Goal: Task Accomplishment & Management: Complete application form

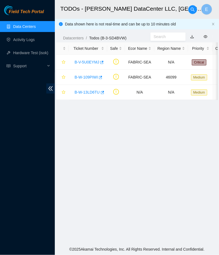
scroll to position [94, 0]
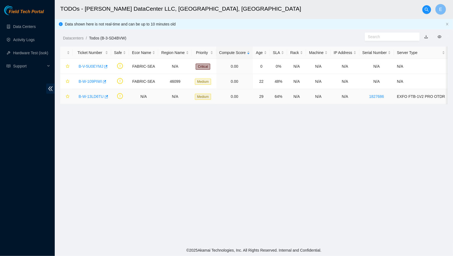
click at [90, 96] on link "B-W-13LD6TU" at bounding box center [91, 96] width 25 height 4
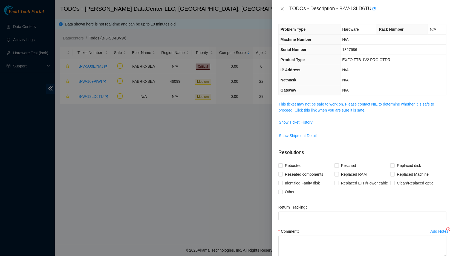
scroll to position [31, 0]
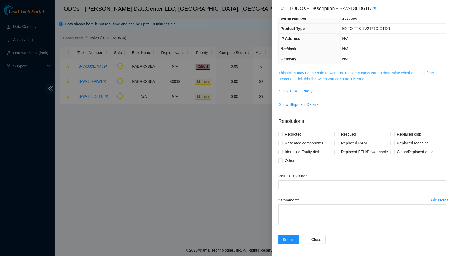
click at [218, 71] on link "This ticket may not be safe to work on. Please contact NIE to determine whether…" at bounding box center [356, 76] width 155 height 10
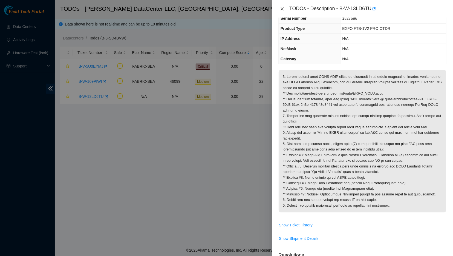
click at [218, 8] on icon "close" at bounding box center [282, 9] width 4 height 4
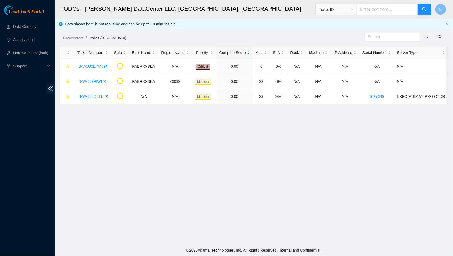
scroll to position [43, 0]
click at [91, 80] on link "B-W-109PIWI" at bounding box center [90, 81] width 23 height 4
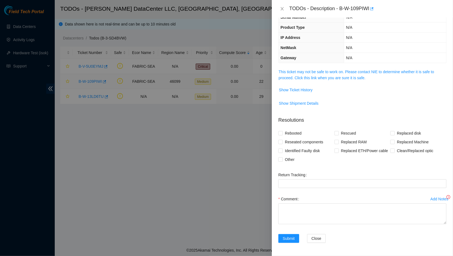
scroll to position [31, 0]
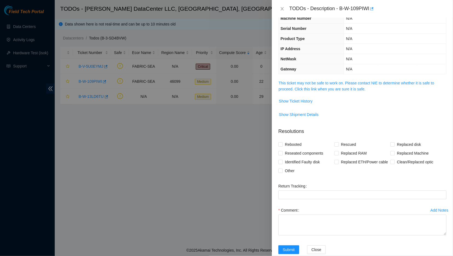
click at [218, 91] on span "This ticket may not be safe to work on. Please contact NIE to determine whether…" at bounding box center [362, 86] width 167 height 12
click at [218, 89] on link "This ticket may not be safe to work on. Please contact NIE to determine whether…" at bounding box center [356, 86] width 155 height 10
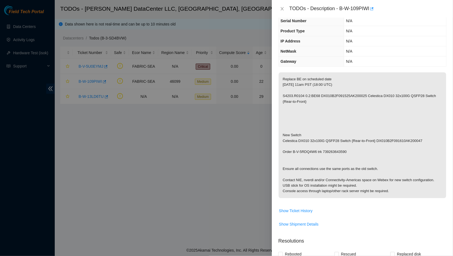
scroll to position [36, 0]
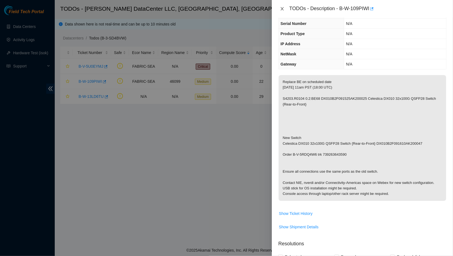
click at [218, 7] on button "Close" at bounding box center [282, 8] width 8 height 5
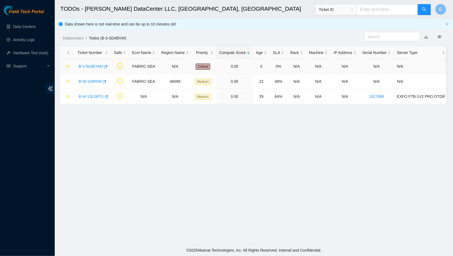
click at [86, 67] on link "B-V-5U0EYMJ" at bounding box center [91, 66] width 25 height 4
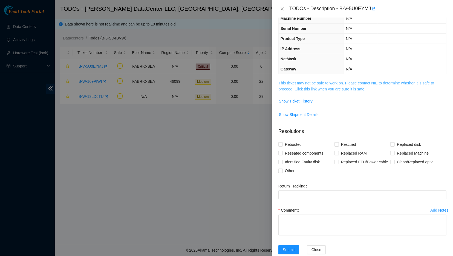
click at [218, 83] on link "This ticket may not be safe to work on. Please contact NIE to determine whether…" at bounding box center [356, 86] width 155 height 10
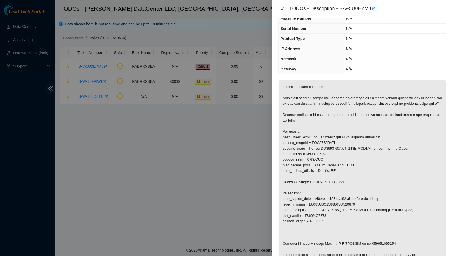
click at [218, 9] on icon "close" at bounding box center [281, 8] width 3 height 3
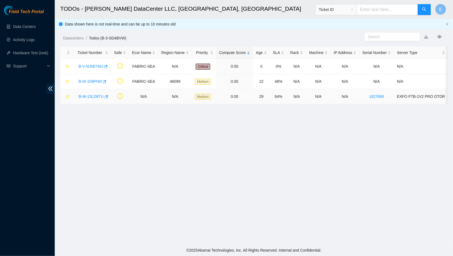
scroll to position [43, 0]
click at [28, 40] on link "Activity Logs" at bounding box center [24, 39] width 22 height 4
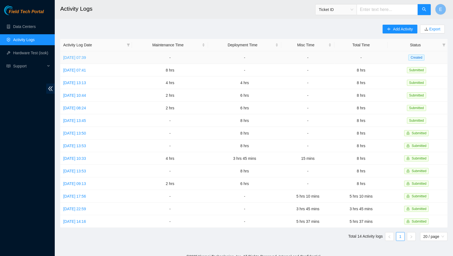
click at [86, 57] on link "[DATE] 07:39" at bounding box center [74, 57] width 23 height 4
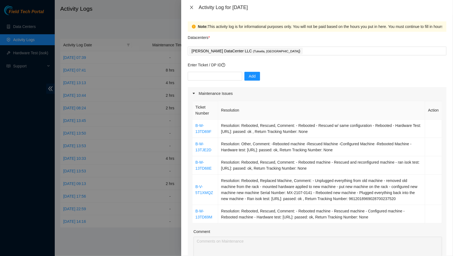
click at [191, 6] on icon "close" at bounding box center [191, 7] width 4 height 4
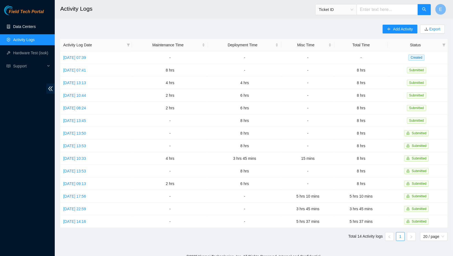
click at [33, 29] on link "Data Centers" at bounding box center [24, 26] width 22 height 4
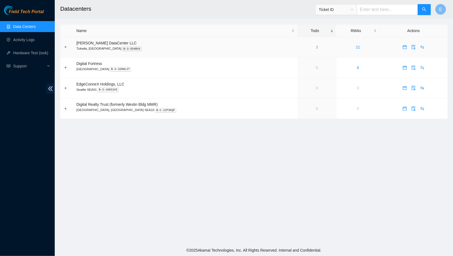
click at [316, 49] on link "3" at bounding box center [317, 47] width 2 height 4
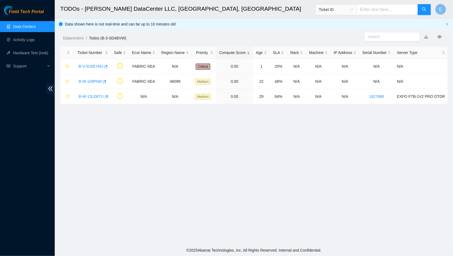
click at [23, 24] on link "Data Centers" at bounding box center [24, 26] width 22 height 4
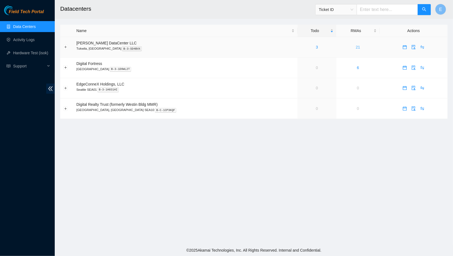
click at [356, 48] on link "21" at bounding box center [358, 47] width 4 height 4
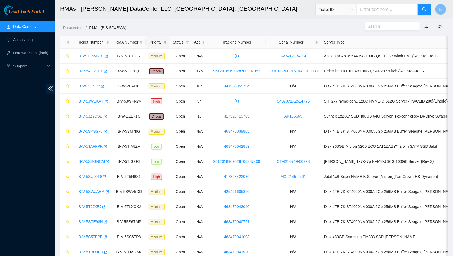
click at [161, 42] on div "Priority" at bounding box center [158, 42] width 18 height 6
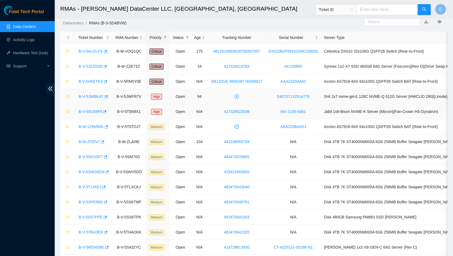
scroll to position [3, 0]
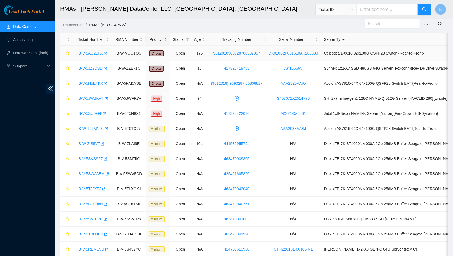
click at [87, 53] on link "B-V-5AU2LPX" at bounding box center [91, 53] width 24 height 4
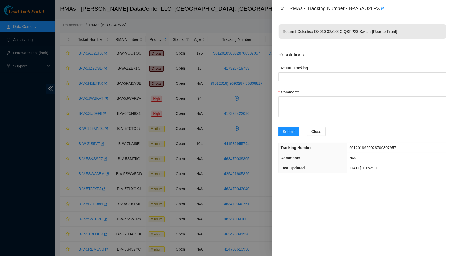
click at [282, 9] on icon "close" at bounding box center [282, 9] width 4 height 4
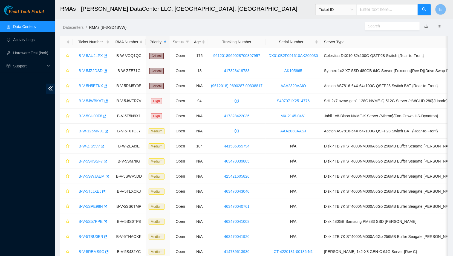
scroll to position [1, 0]
click at [16, 32] on ul "Data Centers Activity Logs Hardware Test (isok) Support" at bounding box center [27, 46] width 55 height 53
click at [16, 27] on link "Data Centers" at bounding box center [24, 26] width 22 height 4
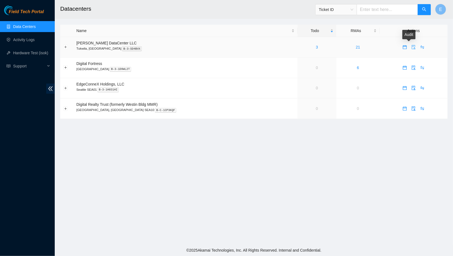
click at [411, 48] on icon "audit" at bounding box center [413, 47] width 4 height 4
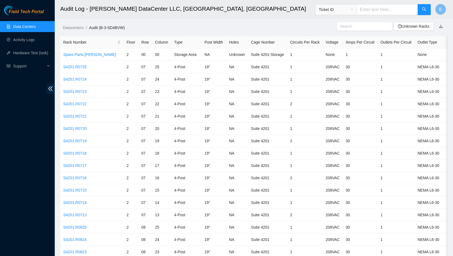
click at [36, 24] on link "Data Centers" at bounding box center [24, 26] width 22 height 4
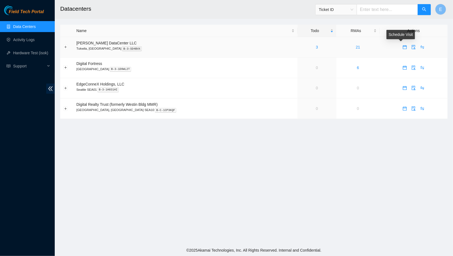
click at [403, 49] on icon "calendar" at bounding box center [405, 47] width 4 height 4
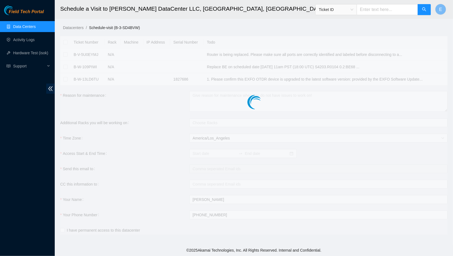
checkbox input "true"
type input "[DATE] 10:51"
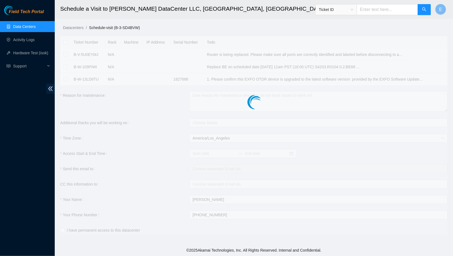
type input "[DATE] 10:50"
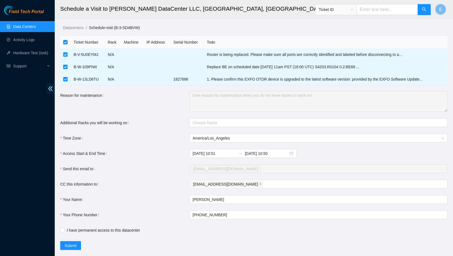
click at [22, 29] on link "Data Centers" at bounding box center [24, 26] width 22 height 4
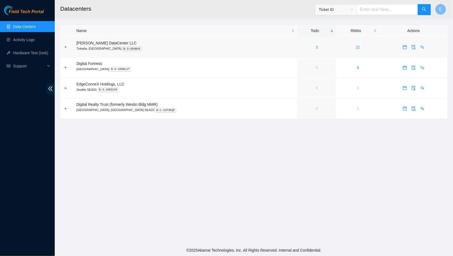
click at [349, 49] on td "21" at bounding box center [357, 47] width 43 height 21
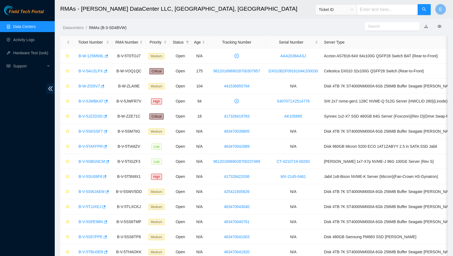
click at [36, 28] on link "Data Centers" at bounding box center [24, 26] width 22 height 4
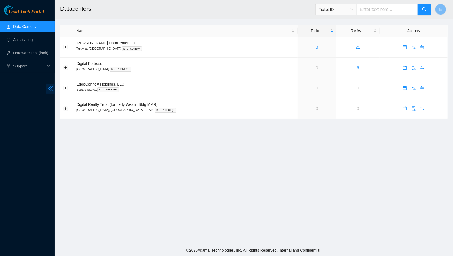
click at [51, 89] on icon "double-left" at bounding box center [50, 88] width 4 height 5
